Goal: Task Accomplishment & Management: Complete application form

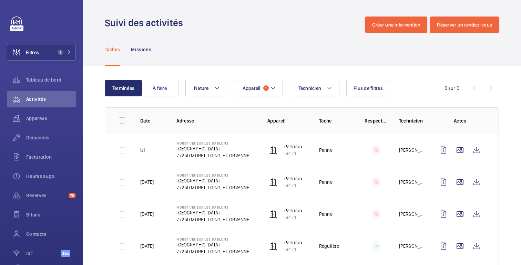
scroll to position [65, 0]
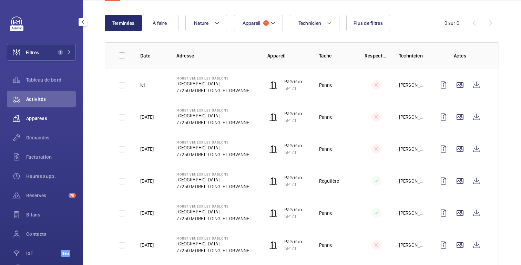
click at [41, 121] on span "Appareils" at bounding box center [51, 118] width 50 height 7
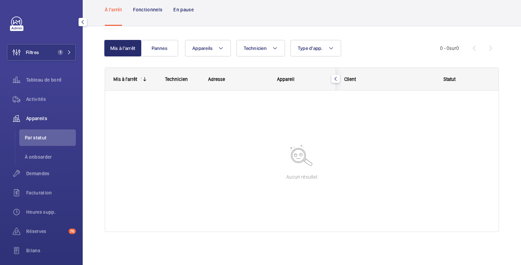
scroll to position [36, 0]
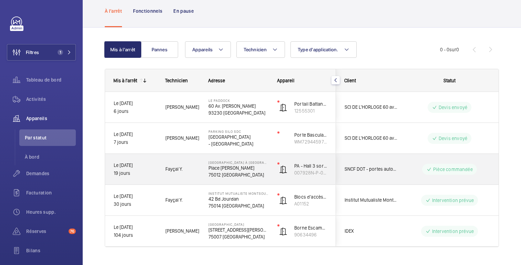
scroll to position [50, 0]
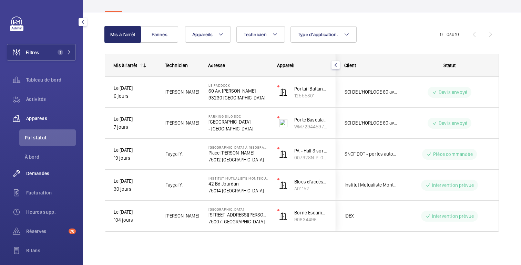
click at [40, 172] on font "Demandes" at bounding box center [37, 174] width 23 height 6
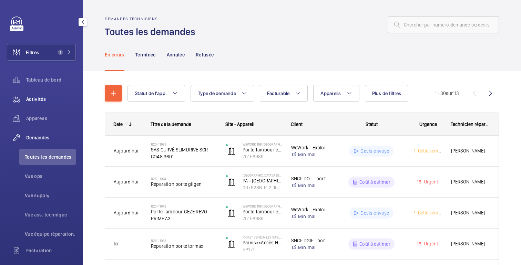
click at [43, 102] on font "Activités" at bounding box center [36, 99] width 20 height 6
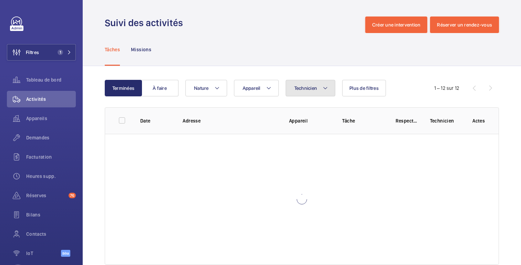
click at [318, 87] on button "Technicien" at bounding box center [311, 88] width 50 height 17
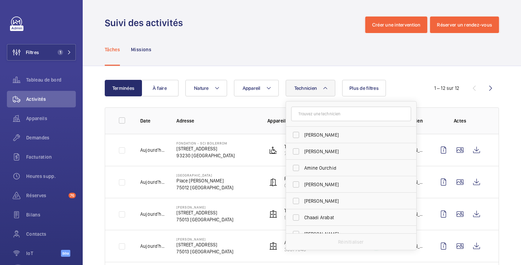
click at [327, 116] on input "text" at bounding box center [351, 114] width 120 height 14
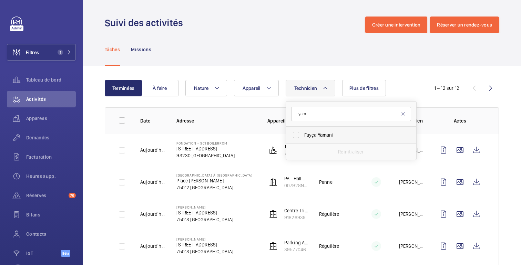
type input "yam"
click at [323, 139] on label "[PERSON_NAME] ani" at bounding box center [346, 135] width 120 height 17
click at [303, 139] on input "[PERSON_NAME] ani" at bounding box center [296, 135] width 14 height 14
checkbox input "true"
click at [408, 48] on div "Tâches Missions" at bounding box center [302, 49] width 394 height 33
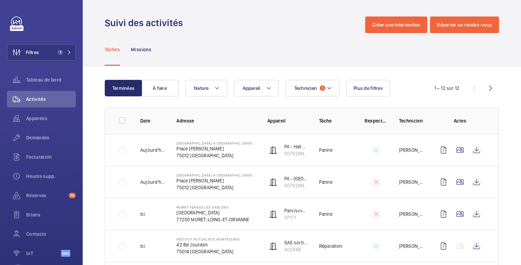
click at [267, 31] on div "Suivi des activités Créer une intervention Réserver un rendez-vous" at bounding box center [302, 25] width 394 height 17
click at [260, 6] on wm-front-admin-header "Suivi des activités Créer une intervention Réserver un rendez-vous" at bounding box center [302, 16] width 438 height 33
click at [41, 47] on button "Filtres 1" at bounding box center [41, 52] width 69 height 17
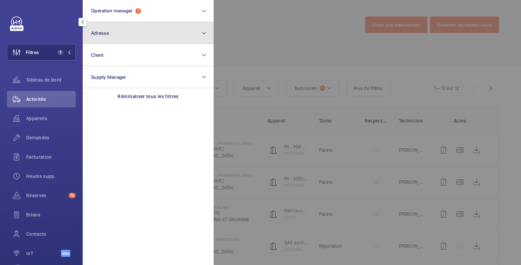
click at [137, 32] on button "Adresse" at bounding box center [148, 33] width 131 height 22
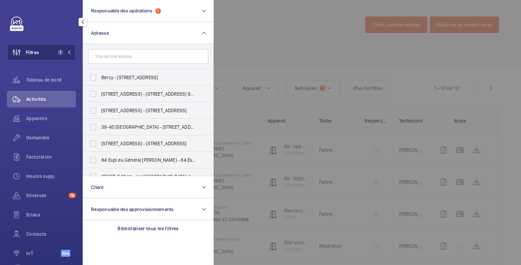
click at [137, 60] on input "text" at bounding box center [148, 56] width 120 height 14
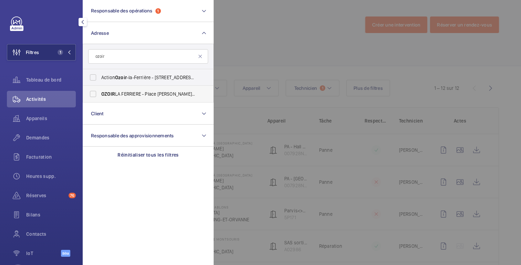
type input "ozoir"
click at [131, 94] on font "LA FERRIERE - Place [PERSON_NAME]," at bounding box center [155, 94] width 80 height 6
click at [100, 94] on input "OZOIR LA FERRIERE - Place [PERSON_NAME], OZOIR -LA-FERRIERE 77330" at bounding box center [93, 94] width 14 height 14
checkbox input "true"
click at [316, 34] on div at bounding box center [474, 132] width 521 height 265
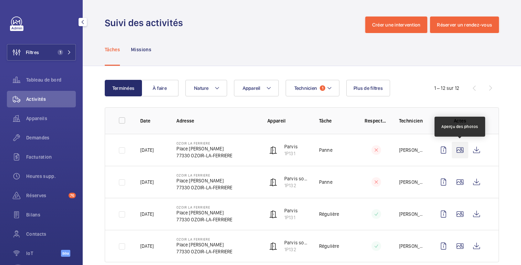
click at [459, 152] on wm-front-icon-button at bounding box center [460, 150] width 17 height 17
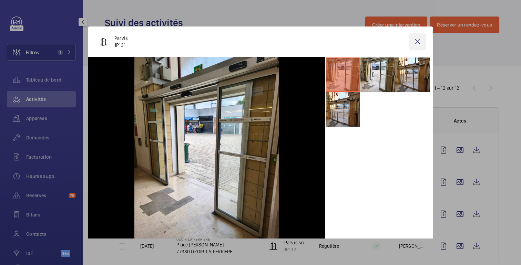
click at [419, 43] on wm-front-icon-button at bounding box center [417, 41] width 17 height 17
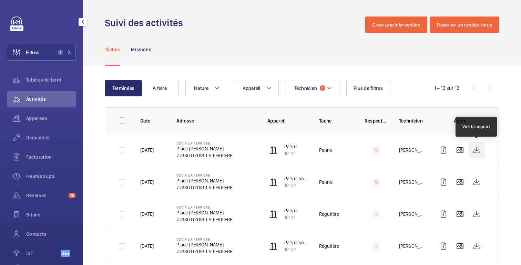
click at [474, 151] on wm-front-icon-button at bounding box center [476, 150] width 17 height 17
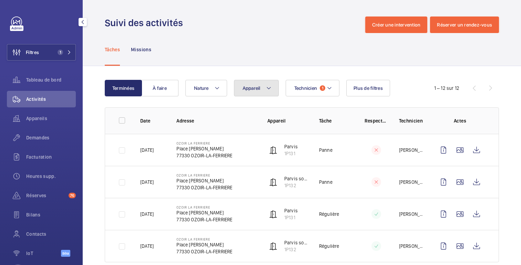
click at [272, 90] on button "Appareil" at bounding box center [256, 88] width 45 height 17
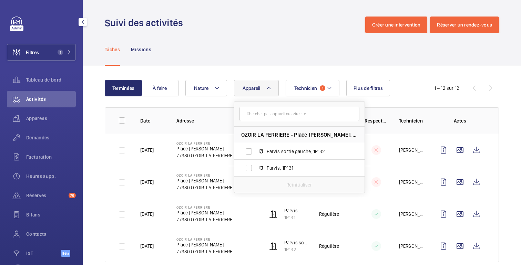
click at [274, 115] on input "text" at bounding box center [299, 114] width 120 height 14
click at [306, 154] on span "Parvis sortie gauche, 1P132" at bounding box center [307, 151] width 80 height 7
click at [256, 154] on input "Parvis sortie gauche, 1P132" at bounding box center [249, 152] width 14 height 14
checkbox input "true"
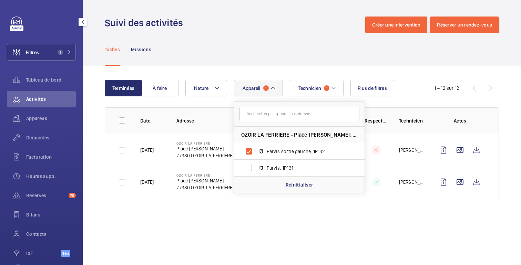
click at [436, 66] on div "Terminées À faire Technicien 1 Appareil 1 OZOIR LA FERRIERE - Place [PERSON_NAM…" at bounding box center [302, 140] width 438 height 149
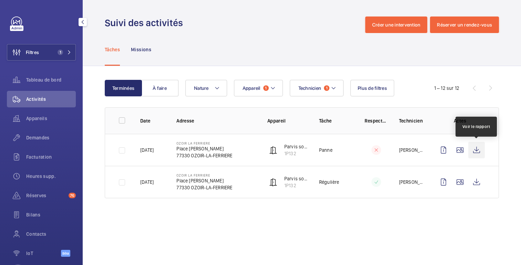
click at [484, 150] on wm-front-icon-button at bounding box center [476, 150] width 17 height 17
click at [46, 142] on div "Demandes" at bounding box center [41, 138] width 69 height 17
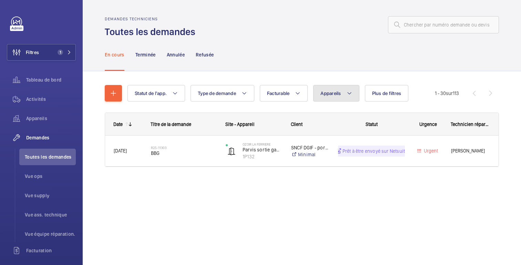
click at [334, 94] on font "Appareils" at bounding box center [330, 94] width 20 height 6
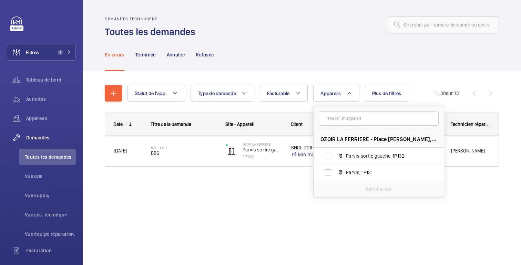
click at [232, 196] on div "Statut de l'app. Type de demande Facturable Appareils OZOIR LA FERRIERE - Place…" at bounding box center [302, 135] width 438 height 129
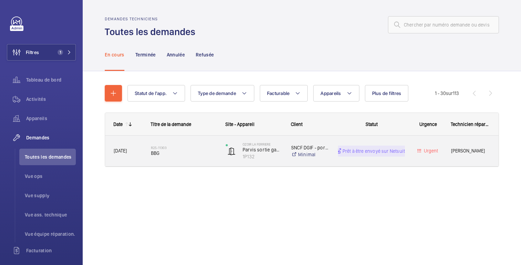
click at [419, 139] on div "Urgent" at bounding box center [423, 151] width 37 height 31
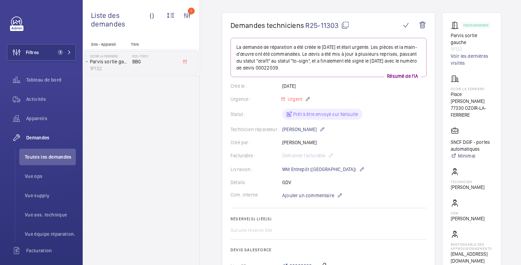
scroll to position [53, 0]
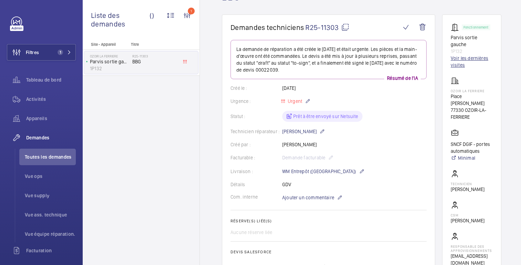
click at [462, 55] on font "Voir les dernières visites" at bounding box center [470, 61] width 38 height 12
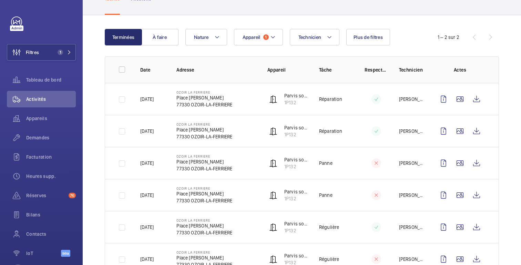
scroll to position [62, 0]
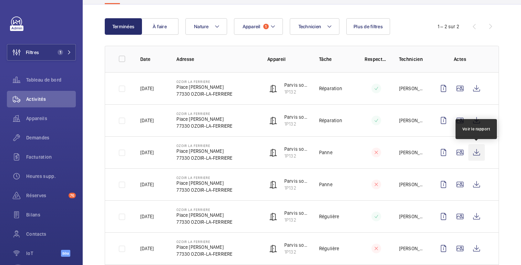
click at [476, 155] on wm-front-icon-button at bounding box center [476, 152] width 17 height 17
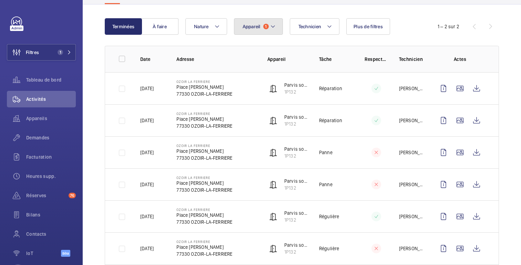
click at [261, 27] on button "Appareil 1" at bounding box center [258, 26] width 49 height 17
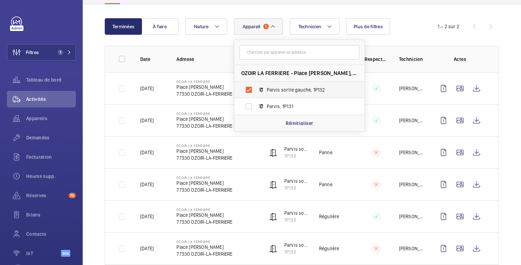
click at [271, 86] on span "Parvis sortie gauche, 1P132" at bounding box center [307, 89] width 80 height 7
click at [256, 86] on input "Parvis sortie gauche, 1P132" at bounding box center [249, 90] width 14 height 14
checkbox input "false"
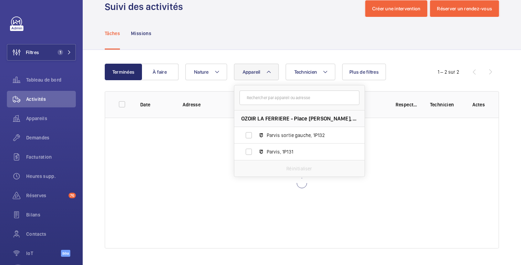
click at [267, 74] on mat-icon at bounding box center [269, 72] width 6 height 8
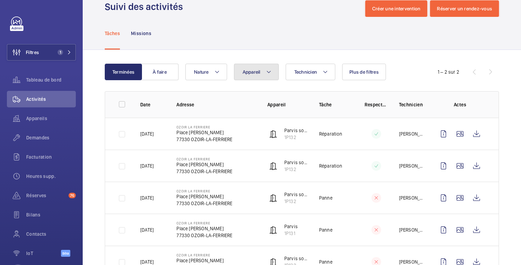
click at [264, 72] on button "Appareil" at bounding box center [256, 72] width 45 height 17
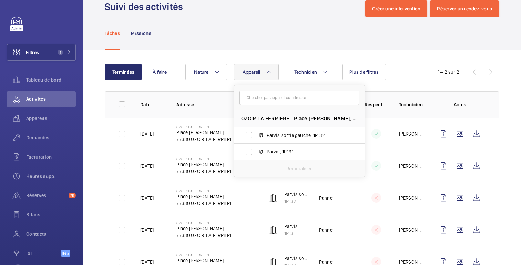
click at [268, 99] on input "text" at bounding box center [299, 98] width 120 height 14
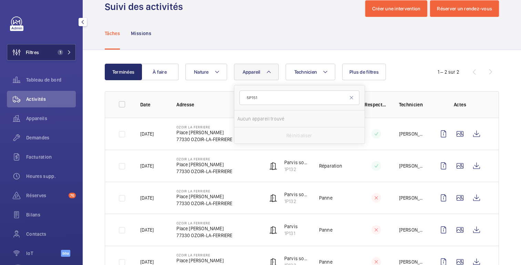
type input "5P151"
click at [51, 53] on button "Filtres 1" at bounding box center [41, 52] width 69 height 17
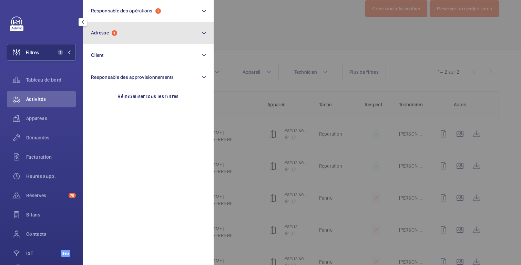
click at [110, 37] on button "Adresse 1" at bounding box center [148, 33] width 131 height 22
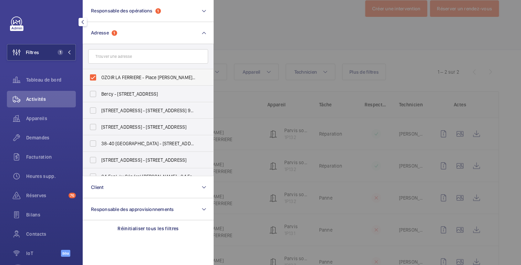
click at [101, 78] on label "OZOIR LA FERRIERE - Place [PERSON_NAME], OZOIR-LA-FERRIERE 77330" at bounding box center [143, 77] width 120 height 17
click at [100, 78] on input "OZOIR LA FERRIERE - Place [PERSON_NAME], OZOIR-LA-FERRIERE 77330" at bounding box center [93, 78] width 14 height 14
checkbox input "false"
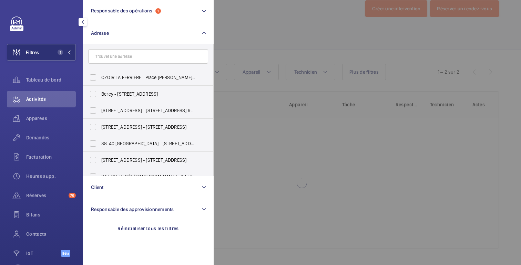
click at [260, 16] on div at bounding box center [474, 132] width 521 height 265
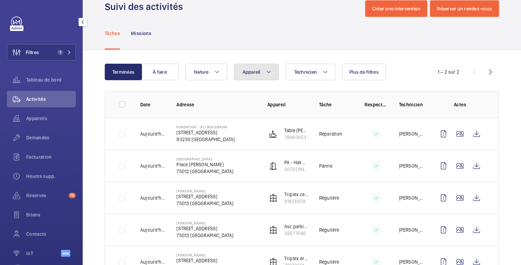
click at [257, 68] on button "Appareil" at bounding box center [256, 72] width 45 height 17
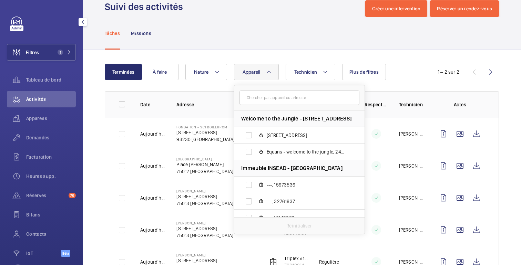
click at [277, 99] on input "text" at bounding box center [299, 98] width 120 height 14
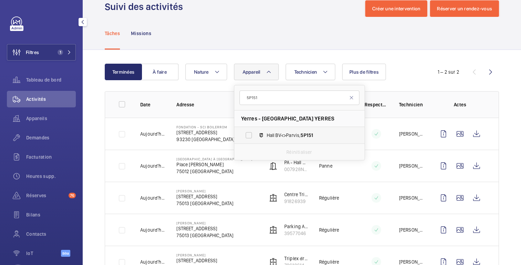
type input "5P151"
click at [289, 133] on span "Hall BV<>Parvis, 5P151" at bounding box center [307, 135] width 80 height 7
click at [256, 133] on input "Hall BV<>Parvis, 5P151" at bounding box center [249, 136] width 14 height 14
checkbox input "true"
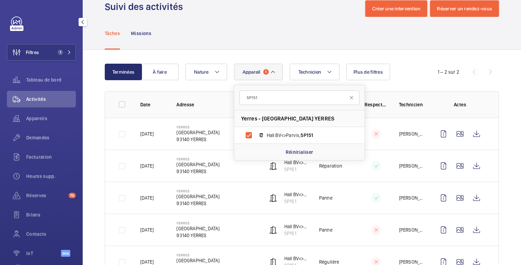
click at [307, 45] on div "Tâches Missions" at bounding box center [302, 33] width 394 height 33
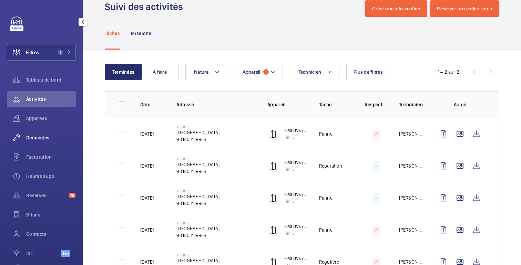
click at [31, 139] on font "Demandes" at bounding box center [37, 138] width 23 height 6
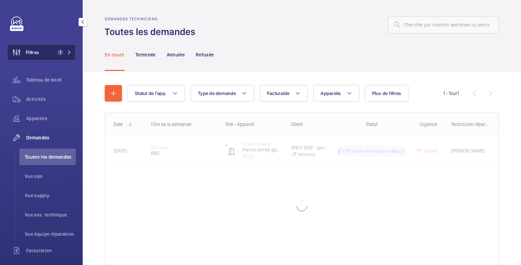
click at [40, 54] on button "Filtres 1" at bounding box center [41, 52] width 69 height 17
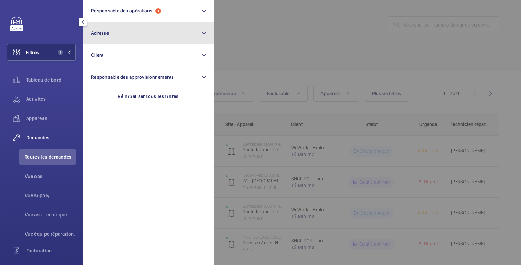
click at [103, 33] on font "Adresse" at bounding box center [100, 33] width 18 height 6
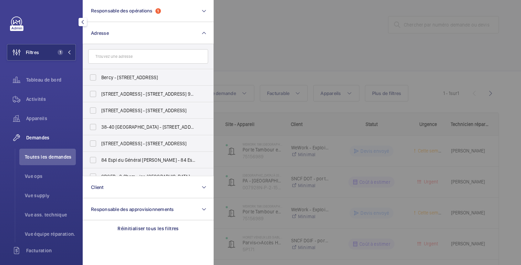
click at [115, 53] on input "text" at bounding box center [148, 56] width 120 height 14
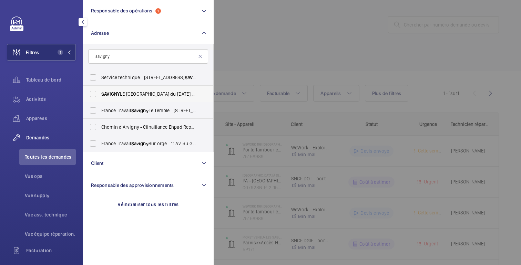
type input "savigny"
click at [130, 89] on label "SAVIGNY LE [GEOGRAPHIC_DATA] du [DATE], [GEOGRAPHIC_DATA] 77176" at bounding box center [143, 94] width 120 height 17
click at [100, 89] on input "SAVIGNY LE [GEOGRAPHIC_DATA] du [DATE], [GEOGRAPHIC_DATA] 77176" at bounding box center [93, 94] width 14 height 14
checkbox input "true"
click at [308, 38] on div at bounding box center [474, 132] width 521 height 265
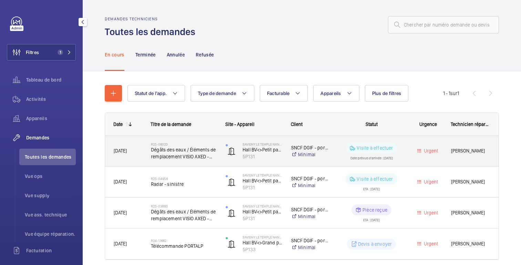
click at [406, 141] on div "Urgent" at bounding box center [424, 151] width 37 height 22
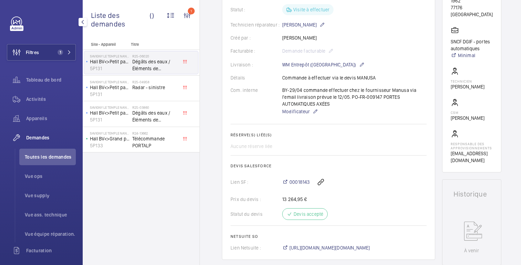
scroll to position [171, 0]
click at [304, 182] on font "00018143" at bounding box center [299, 184] width 20 height 6
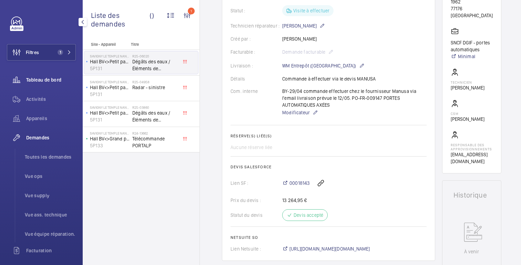
click at [45, 81] on font "Tableau de bord" at bounding box center [43, 80] width 35 height 6
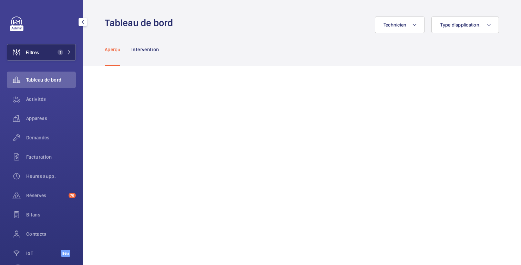
click at [29, 49] on span "Filtres" at bounding box center [32, 52] width 13 height 7
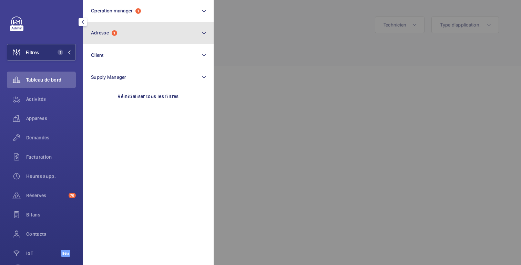
click at [112, 37] on button "Adresse 1" at bounding box center [148, 33] width 131 height 22
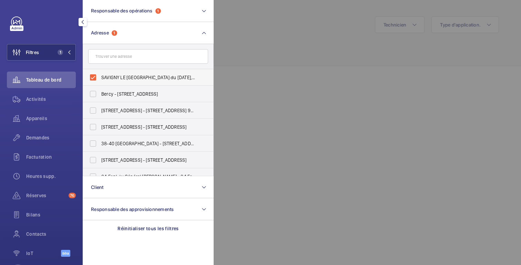
click at [107, 79] on font "SAVIGNY LE [GEOGRAPHIC_DATA] du [DATE], [GEOGRAPHIC_DATA] 77176" at bounding box center [175, 78] width 148 height 6
click at [100, 79] on input "SAVIGNY LE [GEOGRAPHIC_DATA] du [DATE], [GEOGRAPHIC_DATA] 77176" at bounding box center [93, 78] width 14 height 14
checkbox input "false"
click at [283, 43] on div at bounding box center [474, 132] width 521 height 265
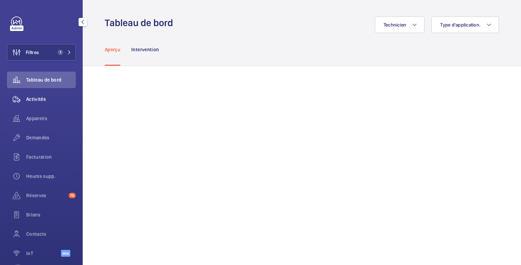
click at [38, 95] on div "Activités" at bounding box center [41, 99] width 69 height 17
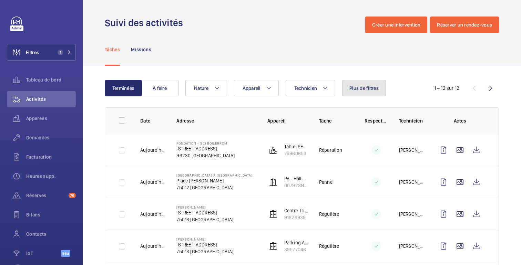
click at [350, 90] on font "Plus de filtres" at bounding box center [363, 88] width 29 height 6
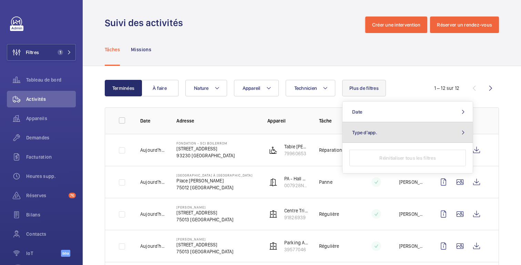
click at [365, 137] on button "Type d'app." at bounding box center [407, 132] width 130 height 21
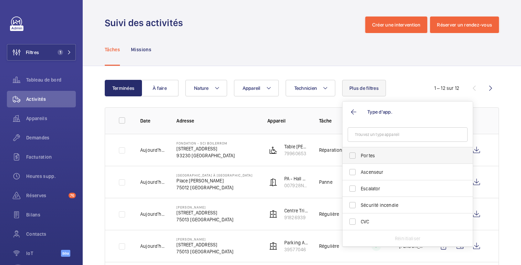
click at [374, 153] on span "Portes" at bounding box center [408, 155] width 95 height 7
click at [359, 153] on input "Portes" at bounding box center [353, 156] width 14 height 14
checkbox input "true"
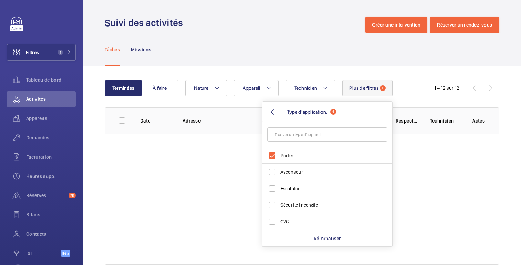
click at [329, 58] on div "Tâches Missions" at bounding box center [302, 49] width 394 height 33
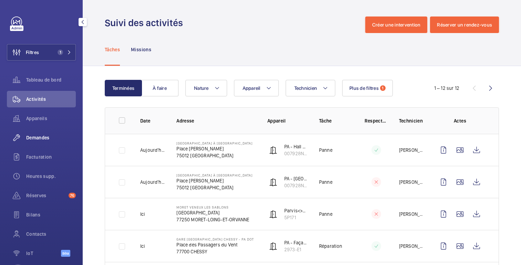
click at [32, 142] on div "Demandes" at bounding box center [41, 138] width 69 height 17
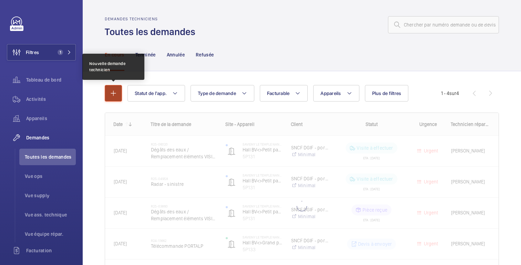
click at [116, 93] on mat-icon "button" at bounding box center [113, 93] width 8 height 8
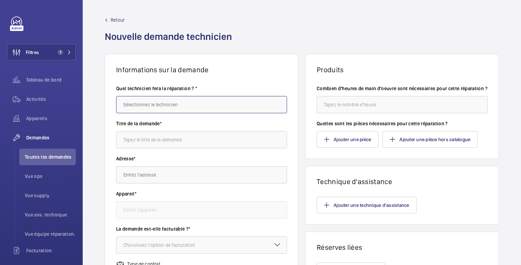
click at [165, 102] on input "text" at bounding box center [201, 104] width 171 height 17
type input "b"
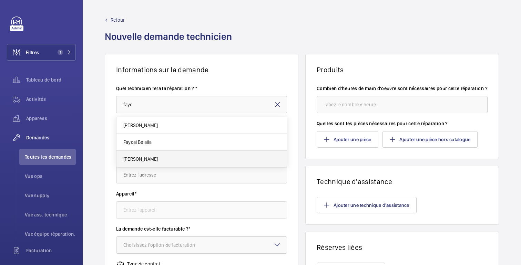
click at [149, 160] on font "[PERSON_NAME]" at bounding box center [140, 159] width 34 height 6
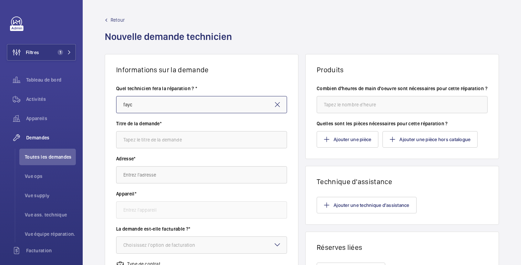
type input "[PERSON_NAME]"
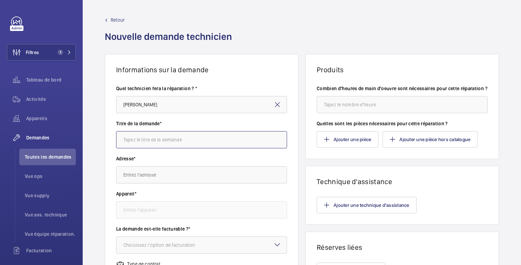
click at [151, 145] on input "text" at bounding box center [201, 139] width 171 height 17
type input "Vitrophanie"
click at [144, 177] on input "text" at bounding box center [201, 174] width 171 height 17
click at [150, 176] on input "text" at bounding box center [201, 174] width 171 height 17
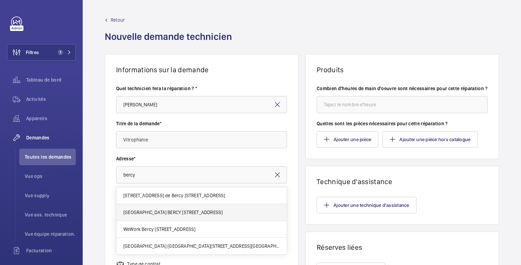
click at [172, 214] on font "[GEOGRAPHIC_DATA] BERCY [STREET_ADDRESS]" at bounding box center [172, 213] width 99 height 6
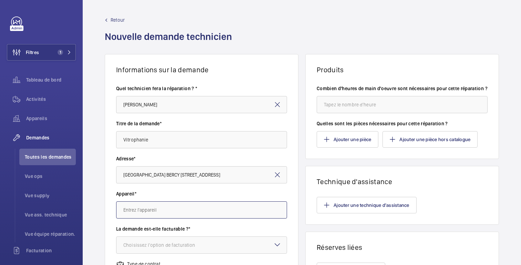
click at [182, 210] on input "text" at bounding box center [201, 210] width 171 height 17
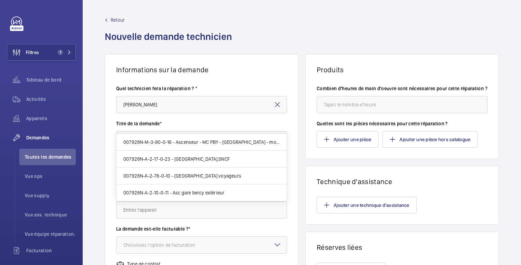
click at [295, 202] on wm-front-card-body "Quel technicien fera la réparation ? * [PERSON_NAME] Titre de la demande* Vitro…" at bounding box center [201, 247] width 193 height 346
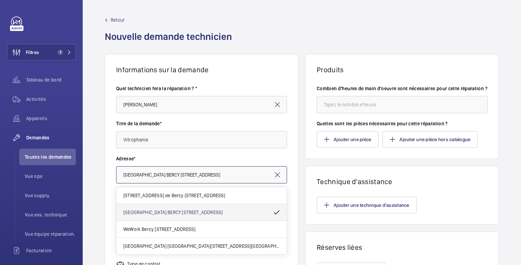
click at [192, 179] on input "[GEOGRAPHIC_DATA] BERCY [STREET_ADDRESS]" at bounding box center [201, 174] width 171 height 17
click at [176, 246] on font "[GEOGRAPHIC_DATA] [GEOGRAPHIC_DATA][STREET_ADDRESS][GEOGRAPHIC_DATA]" at bounding box center [208, 247] width 171 height 6
type input "[GEOGRAPHIC_DATA] [GEOGRAPHIC_DATA][STREET_ADDRESS][GEOGRAPHIC_DATA]"
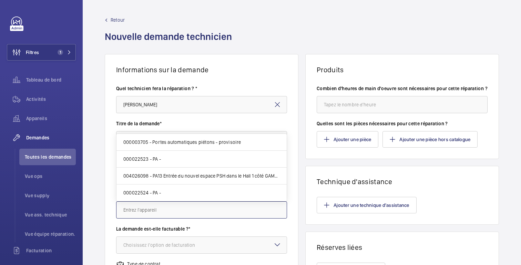
click at [207, 216] on input "text" at bounding box center [201, 210] width 171 height 17
click at [299, 150] on div "Informations sur la demande Quel technicien fera la réparation ? * [PERSON_NAME…" at bounding box center [302, 242] width 438 height 377
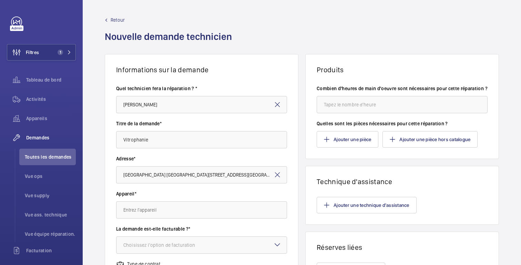
click at [279, 174] on mat-icon at bounding box center [277, 175] width 8 height 8
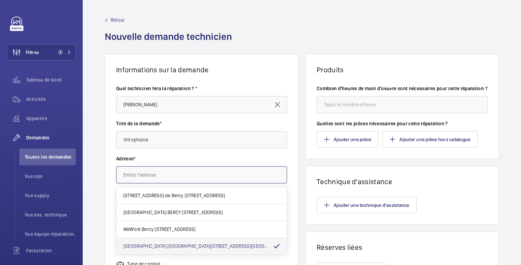
click at [236, 177] on input "text" at bounding box center [201, 174] width 171 height 17
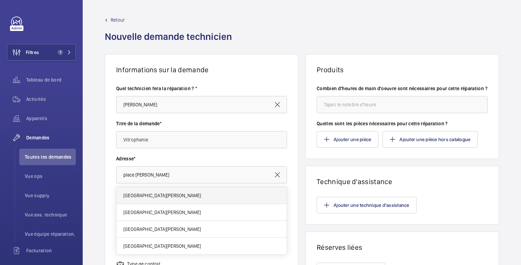
click at [191, 200] on mat-option "[GEOGRAPHIC_DATA][PERSON_NAME]" at bounding box center [201, 195] width 170 height 17
type input "[GEOGRAPHIC_DATA][PERSON_NAME]"
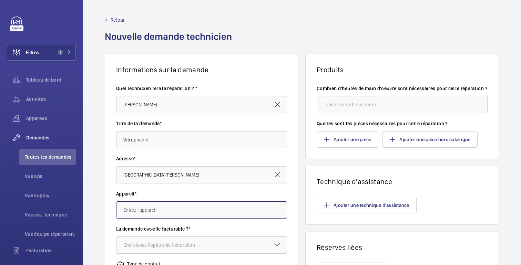
click at [190, 215] on input "text" at bounding box center [201, 210] width 171 height 17
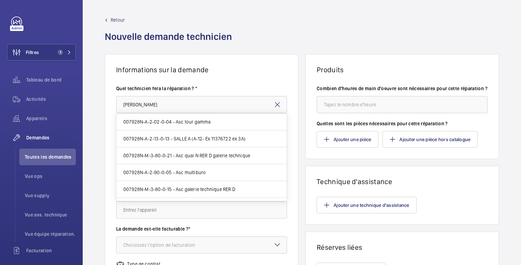
click at [295, 171] on wm-front-card-body "Quel technicien fera la réparation ? * [PERSON_NAME] Titre de la demande* Vitro…" at bounding box center [201, 247] width 193 height 346
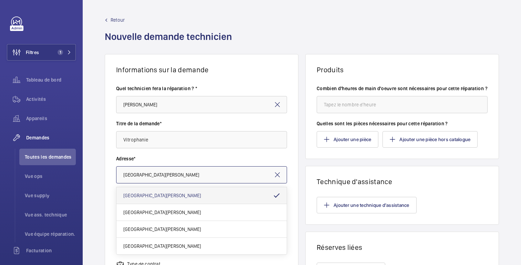
click at [206, 178] on input "[GEOGRAPHIC_DATA][PERSON_NAME]" at bounding box center [201, 174] width 171 height 17
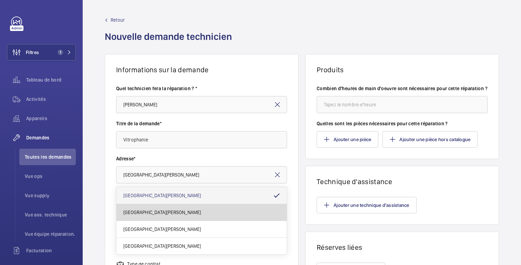
click at [182, 215] on span "[GEOGRAPHIC_DATA][PERSON_NAME]" at bounding box center [162, 212] width 78 height 7
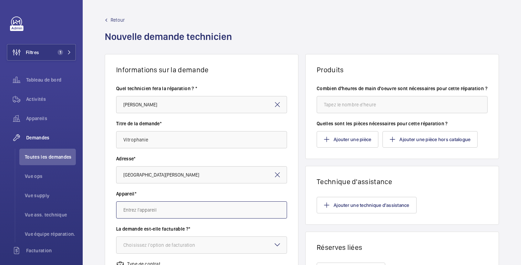
click at [183, 214] on input "text" at bounding box center [201, 210] width 171 height 17
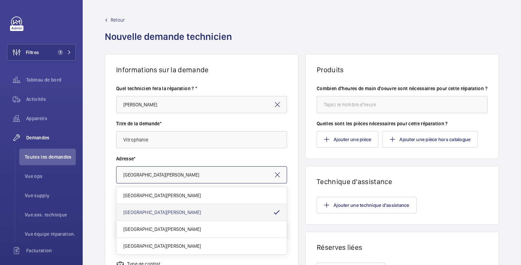
click at [244, 172] on input "[GEOGRAPHIC_DATA][PERSON_NAME]" at bounding box center [201, 174] width 171 height 17
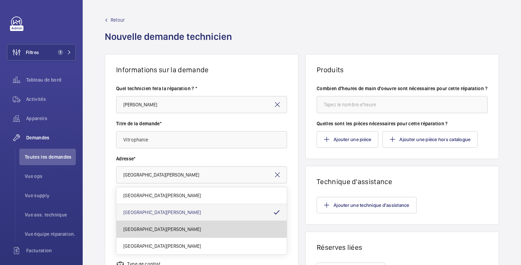
click at [201, 228] on font "[GEOGRAPHIC_DATA][PERSON_NAME]" at bounding box center [162, 230] width 78 height 6
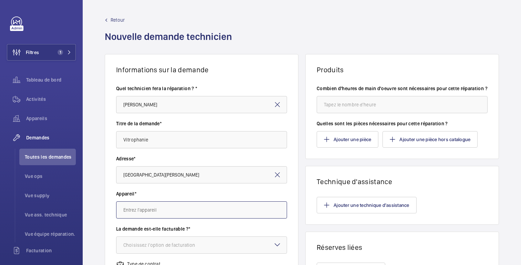
click at [207, 215] on input "text" at bounding box center [201, 210] width 171 height 17
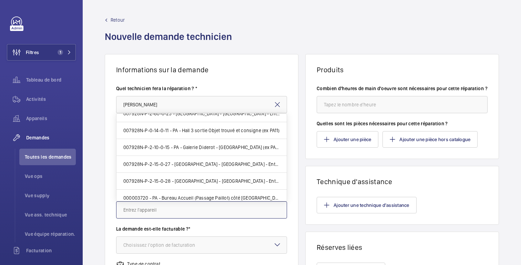
scroll to position [246, 0]
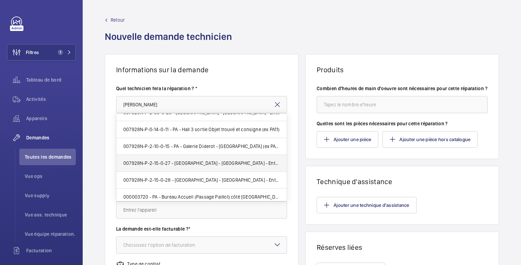
click at [171, 161] on font "007928N-P-2-15-0-27 - [GEOGRAPHIC_DATA] - [GEOGRAPHIC_DATA] - Entrée de gare fa…" at bounding box center [233, 164] width 221 height 6
type input "007928N-P-2-15-0-27 - [GEOGRAPHIC_DATA] - [GEOGRAPHIC_DATA] - Entrée de gare fa…"
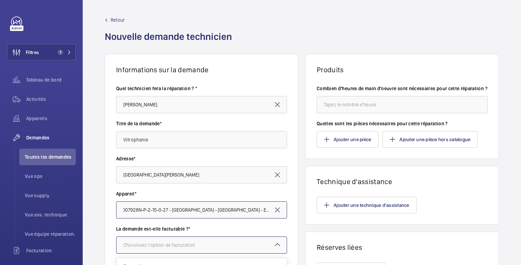
click at [209, 244] on div "Choisissez l'option de facturation" at bounding box center [167, 245] width 89 height 7
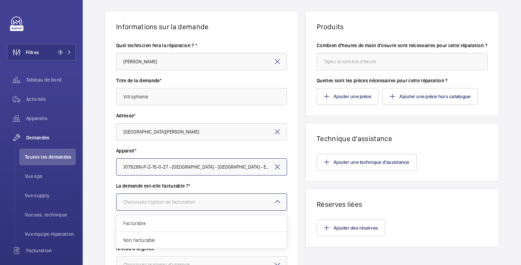
scroll to position [47, 0]
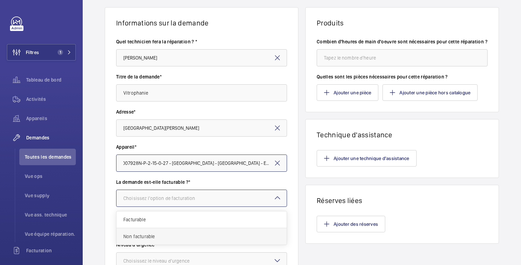
click at [148, 234] on span "Non facturable" at bounding box center [201, 236] width 156 height 7
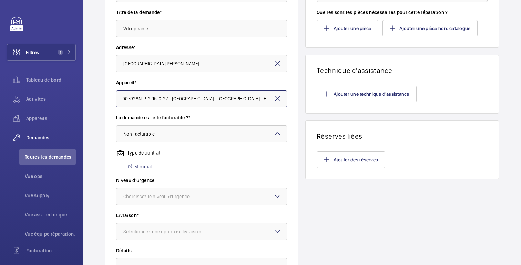
scroll to position [114, 0]
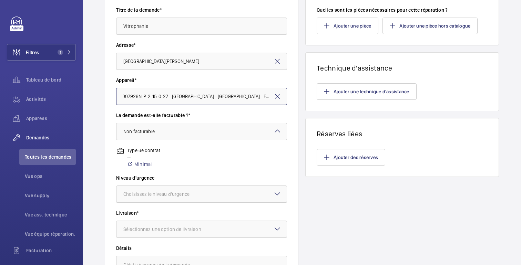
click at [169, 193] on font "Choisissez le niveau d'urgence" at bounding box center [156, 195] width 66 height 6
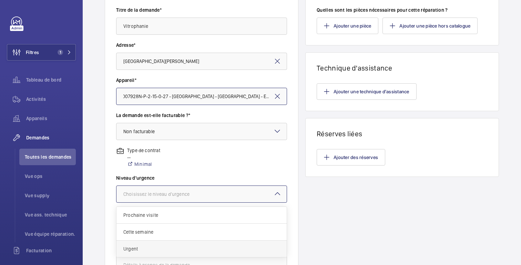
click at [155, 246] on span "Urgent" at bounding box center [201, 249] width 156 height 7
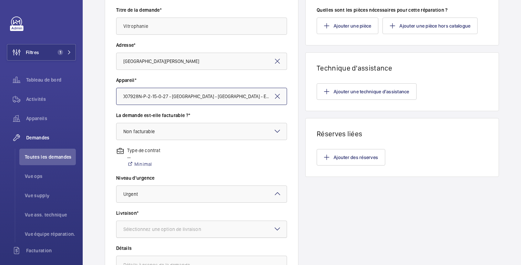
click at [186, 231] on font "Sélectionnez une option de livraison" at bounding box center [162, 230] width 78 height 6
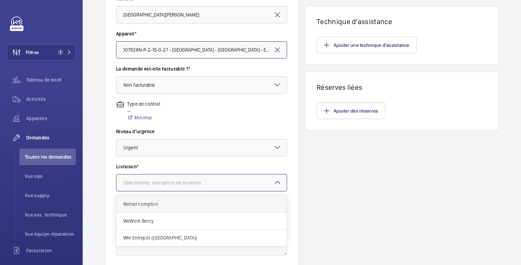
scroll to position [163, 0]
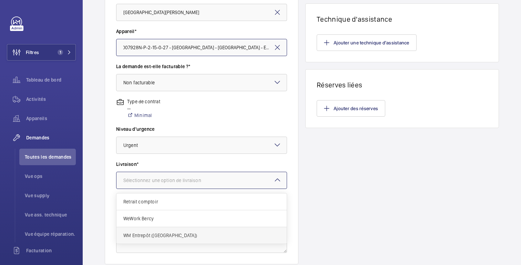
click at [157, 238] on span "WM Entrepôt ([GEOGRAPHIC_DATA])" at bounding box center [201, 235] width 156 height 7
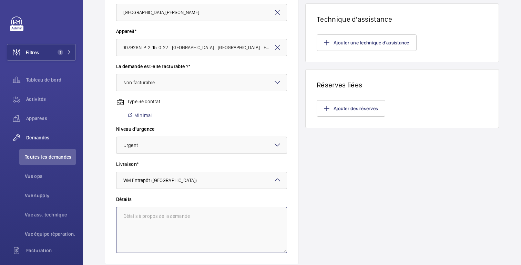
scroll to position [0, 0]
click at [152, 227] on textarea at bounding box center [201, 230] width 171 height 46
click at [239, 219] on textarea "Passer commande directement chez notre sous-traitan GEZE" at bounding box center [201, 230] width 171 height 46
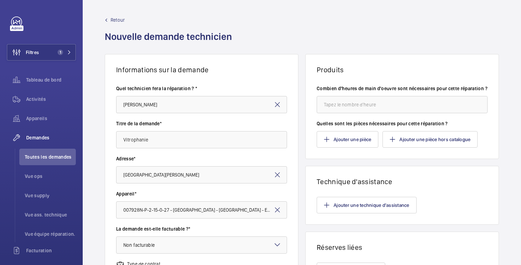
type textarea "Passer commande directement chez notre sous-traitant GEZE"
click at [423, 142] on font "Ajouter une pièce hors catalogue" at bounding box center [434, 140] width 71 height 6
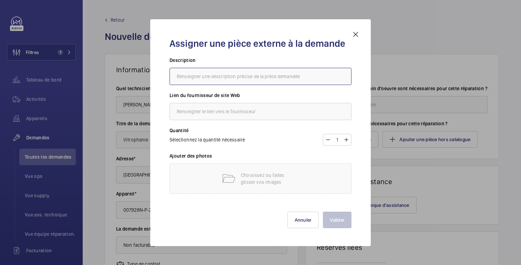
click at [208, 75] on input "text" at bounding box center [261, 76] width 182 height 17
type input "vitrophanie"
click at [226, 114] on input "text" at bounding box center [261, 111] width 182 height 17
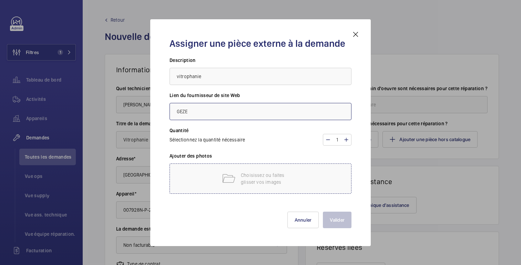
type input "GEZE"
click at [267, 180] on p "Choisissez ou faites glisser vos images" at bounding box center [270, 179] width 59 height 14
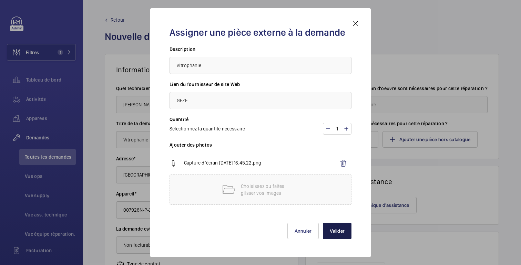
click at [338, 232] on font "Valider" at bounding box center [337, 231] width 15 height 6
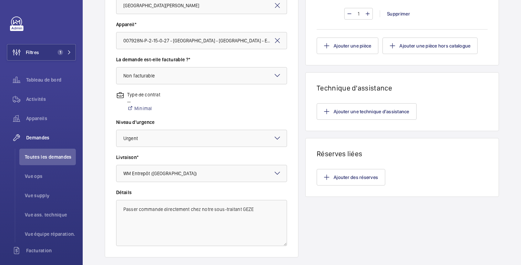
scroll to position [212, 0]
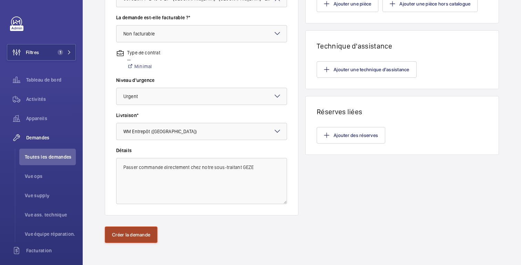
click at [119, 239] on button "Créer la demande" at bounding box center [131, 235] width 53 height 17
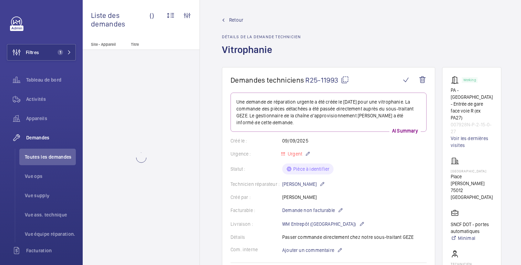
scroll to position [48, 0]
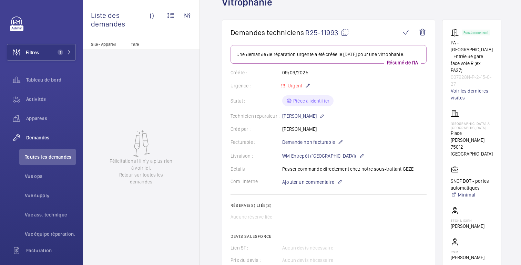
click at [345, 33] on mat-icon at bounding box center [345, 32] width 8 height 8
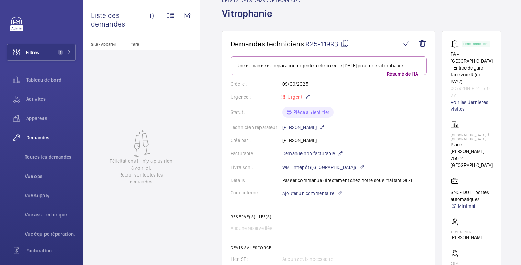
scroll to position [0, 0]
